Goal: Transaction & Acquisition: Download file/media

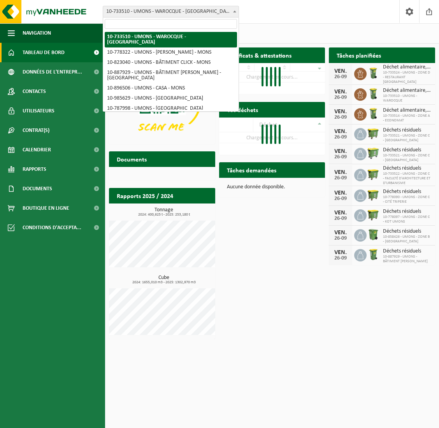
click at [164, 11] on span "10-733510 - UMONS - WAROCQUE - [GEOGRAPHIC_DATA]" at bounding box center [171, 11] width 136 height 11
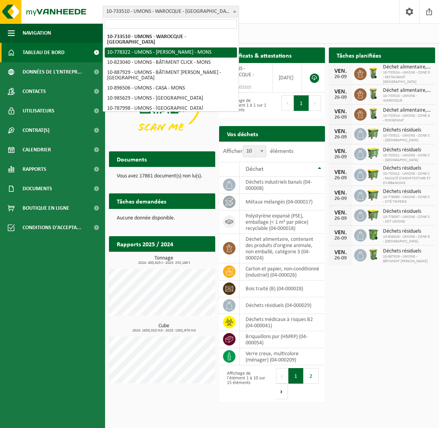
select select "25392"
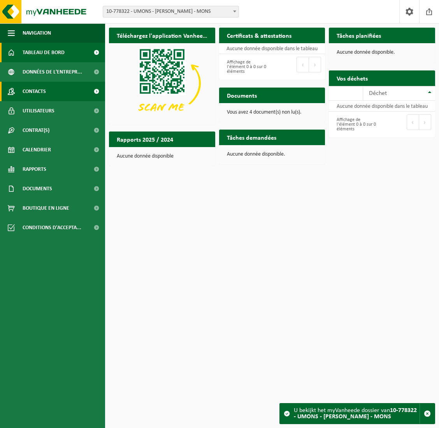
click at [47, 87] on link "Contacts" at bounding box center [52, 91] width 105 height 19
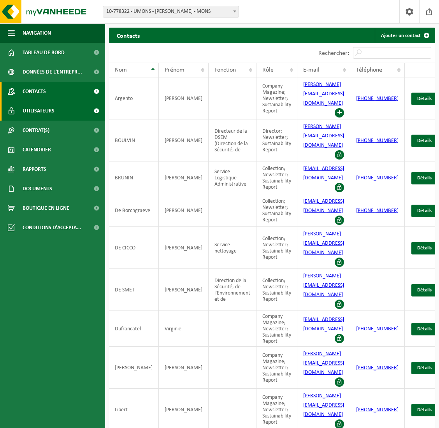
click at [41, 119] on span "Utilisateurs" at bounding box center [39, 110] width 32 height 19
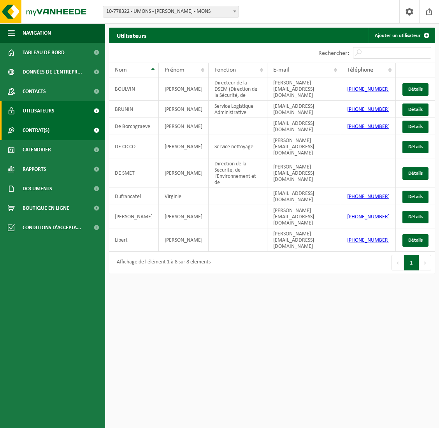
click at [38, 134] on span "Contrat(s)" at bounding box center [36, 130] width 27 height 19
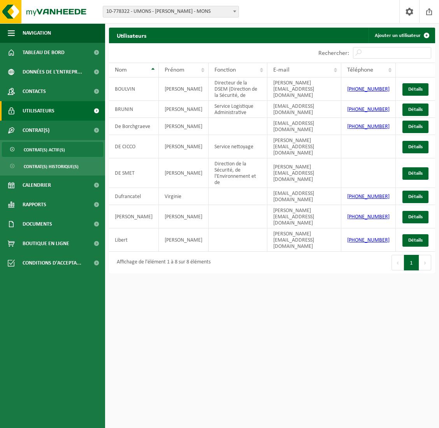
click at [37, 150] on span "Contrat(s) actif(s)" at bounding box center [44, 150] width 41 height 15
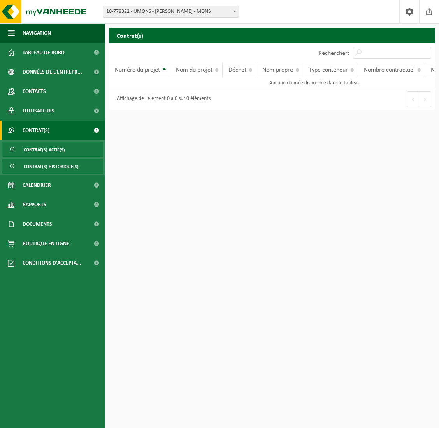
click at [55, 171] on span "Contrat(s) historique(s)" at bounding box center [51, 166] width 55 height 15
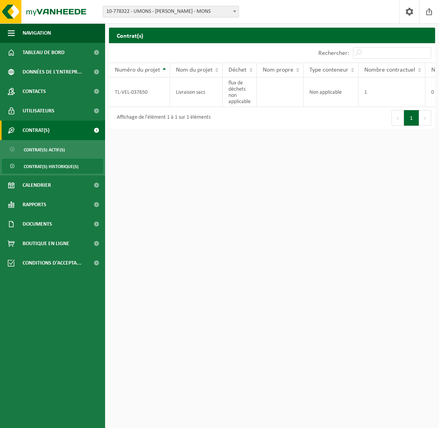
click at [41, 133] on span "Contrat(s)" at bounding box center [36, 130] width 27 height 19
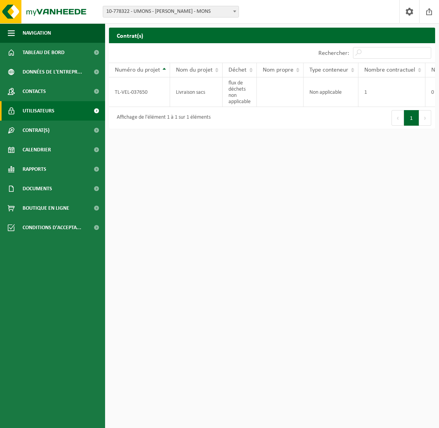
click at [41, 109] on span "Utilisateurs" at bounding box center [39, 110] width 32 height 19
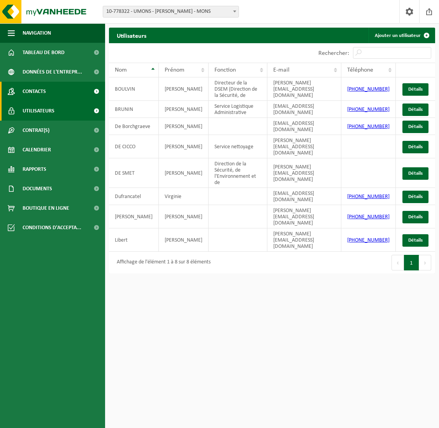
click at [41, 90] on span "Contacts" at bounding box center [34, 91] width 23 height 19
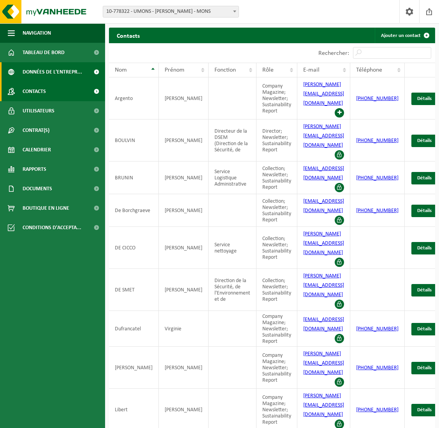
click at [46, 76] on span "Données de l'entrepr..." at bounding box center [53, 71] width 60 height 19
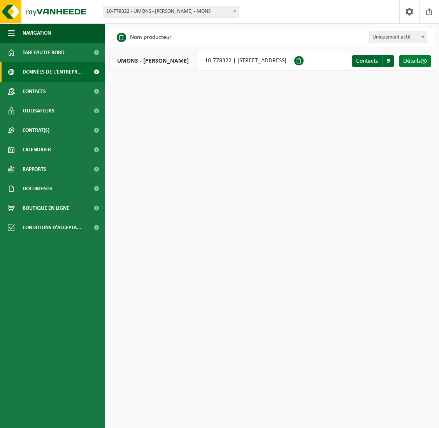
click at [414, 60] on span "Détails" at bounding box center [412, 61] width 18 height 6
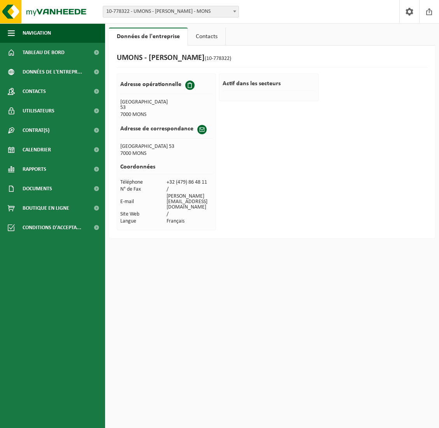
click at [207, 34] on link "Contacts" at bounding box center [206, 37] width 37 height 18
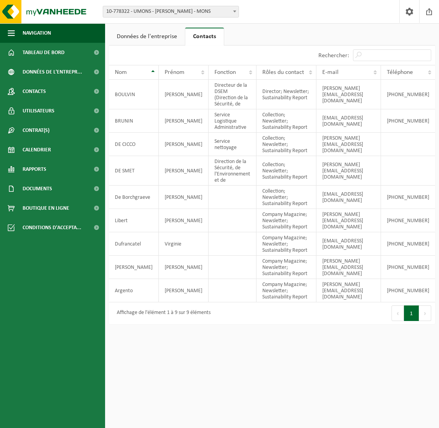
click at [148, 35] on link "Données de l'entreprise" at bounding box center [147, 37] width 76 height 18
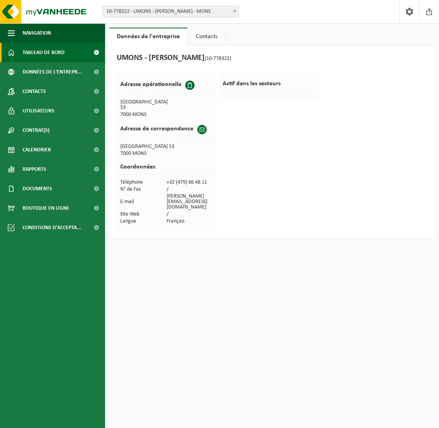
click at [40, 50] on span "Tableau de bord" at bounding box center [44, 52] width 42 height 19
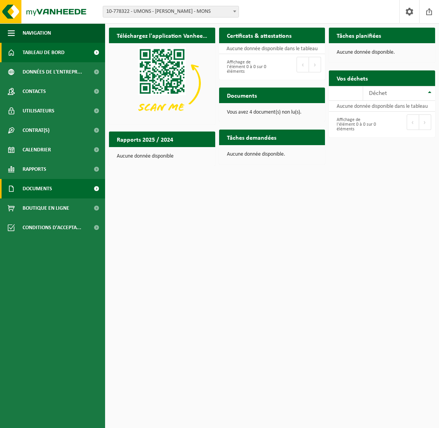
click at [37, 187] on span "Documents" at bounding box center [38, 188] width 30 height 19
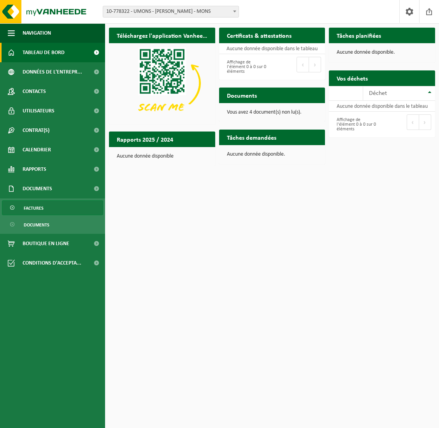
click at [41, 206] on span "Factures" at bounding box center [34, 208] width 20 height 15
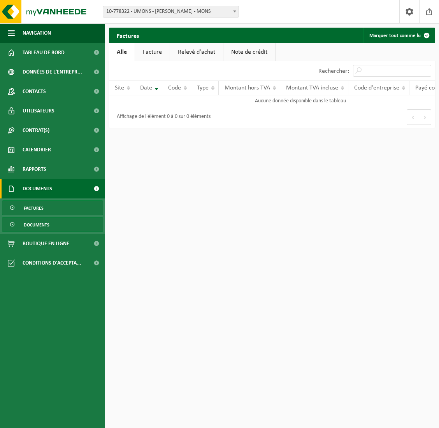
click at [58, 228] on link "Documents" at bounding box center [52, 224] width 101 height 15
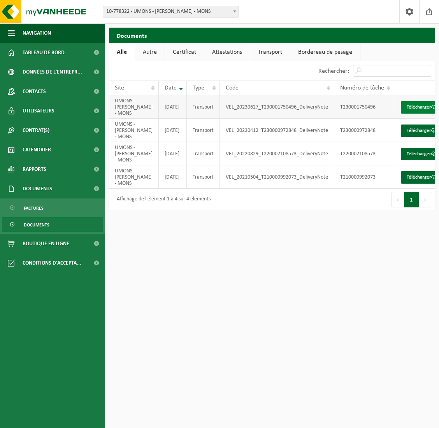
click at [401, 109] on link "Télécharger" at bounding box center [421, 107] width 41 height 12
click at [275, 142] on td "VEL_20230412_T230000972848_DeliveryNote" at bounding box center [277, 130] width 115 height 23
